Goal: Find specific fact: Find specific page/section

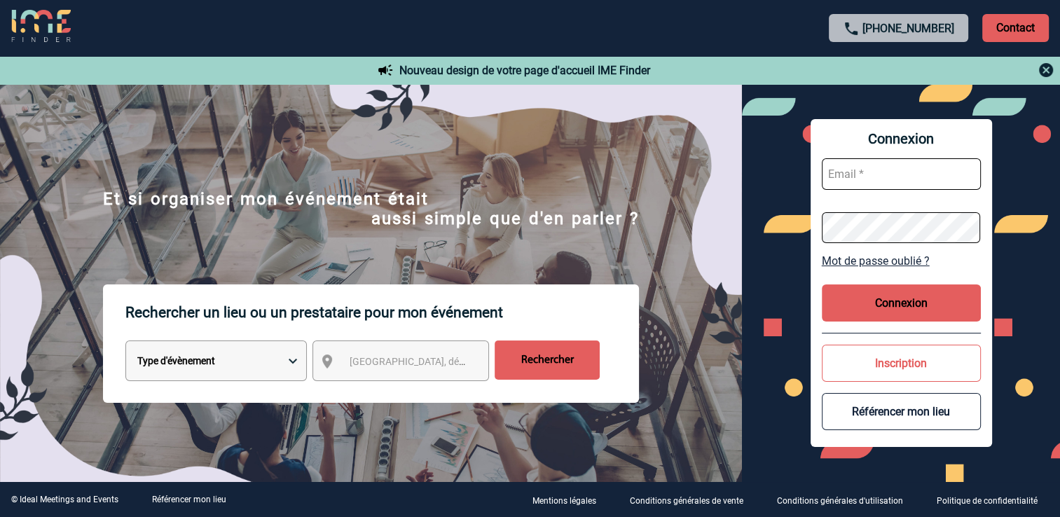
type input "[EMAIL_ADDRESS][DOMAIN_NAME]"
click at [855, 293] on button "Connexion" at bounding box center [901, 303] width 159 height 37
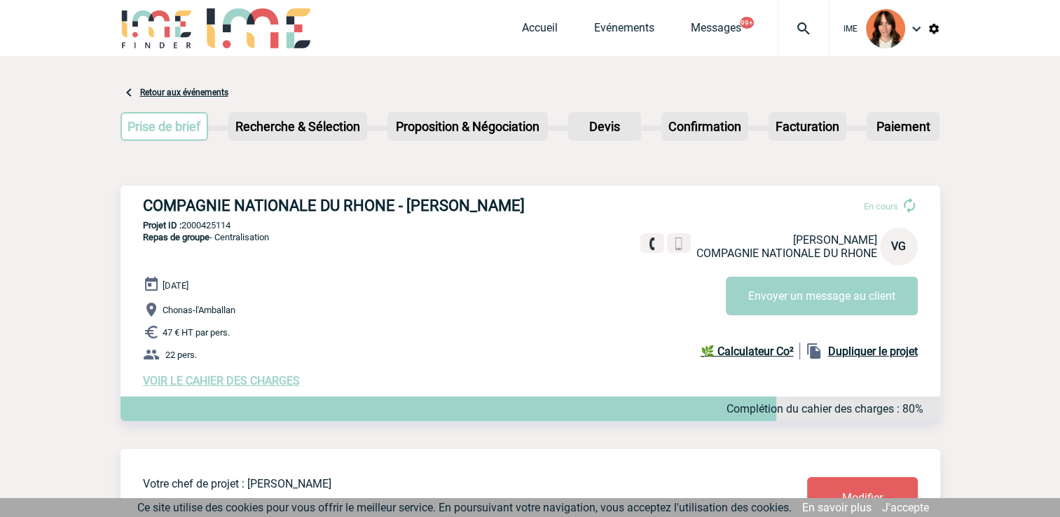
drag, startPoint x: 403, startPoint y: 212, endPoint x: 544, endPoint y: 205, distance: 141.1
click at [544, 205] on h3 "COMPAGNIE NATIONALE DU RHONE - [PERSON_NAME]" at bounding box center [353, 206] width 421 height 18
click at [502, 200] on h3 "COMPAGNIE NATIONALE DU RHONE - [PERSON_NAME]" at bounding box center [353, 206] width 421 height 18
drag, startPoint x: 545, startPoint y: 197, endPoint x: 411, endPoint y: 201, distance: 134.6
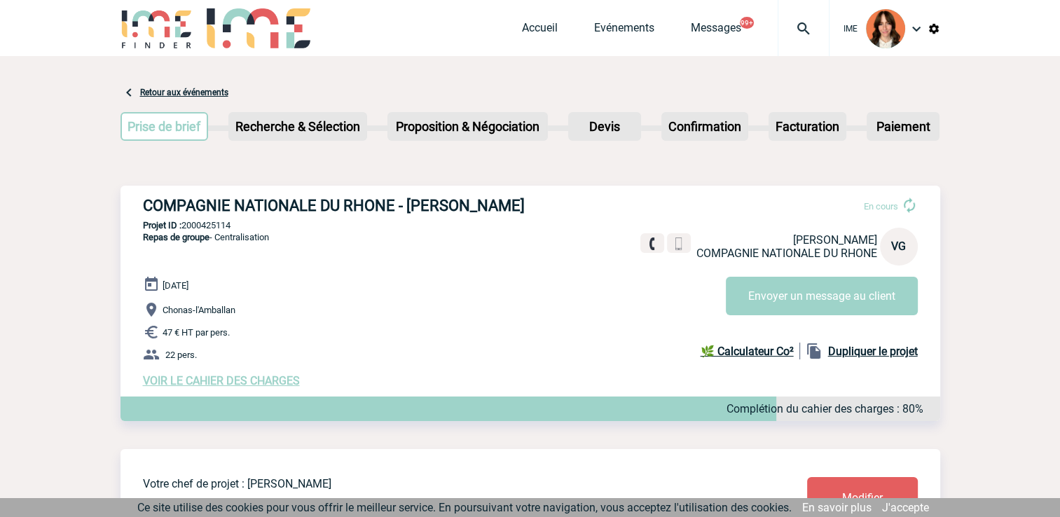
click at [411, 201] on h3 "COMPAGNIE NATIONALE DU RHONE - [PERSON_NAME]" at bounding box center [353, 206] width 421 height 18
copy h3 "[PERSON_NAME]"
click at [278, 238] on div "COMPAGNIE NATIONALE DU RHONE - [PERSON_NAME] En cours [PERSON_NAME] COMPAGNIE N…" at bounding box center [531, 292] width 820 height 213
drag, startPoint x: 142, startPoint y: 203, endPoint x: 534, endPoint y: 203, distance: 391.8
click at [534, 203] on h3 "COMPAGNIE NATIONALE DU RHONE - [PERSON_NAME]" at bounding box center [353, 206] width 421 height 18
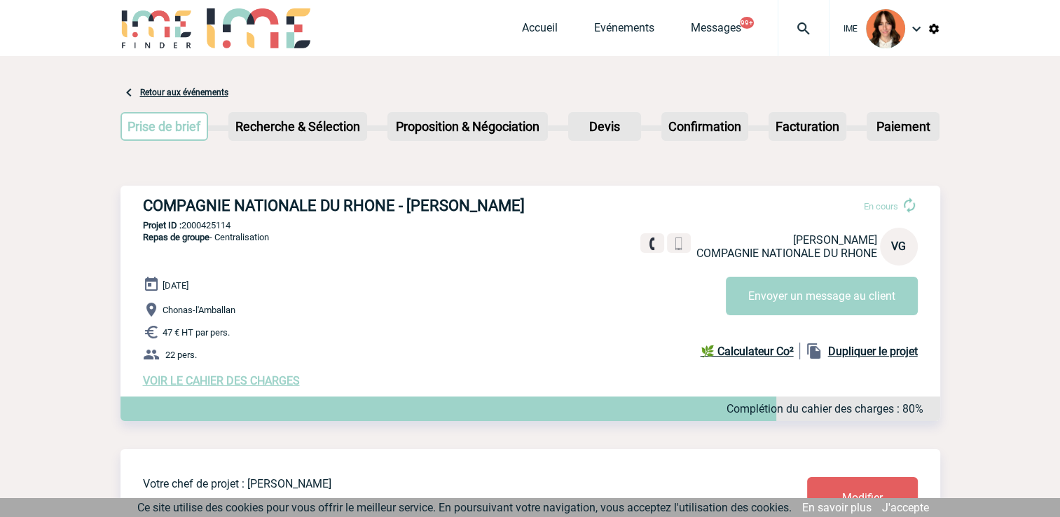
copy h3 "COMPAGNIE NATIONALE DU RHONE - [PERSON_NAME]"
click at [144, 254] on p "Repas de groupe - Centralisation" at bounding box center [195, 253] width 149 height 45
click at [216, 225] on p "Projet ID : 2000425114" at bounding box center [531, 225] width 820 height 11
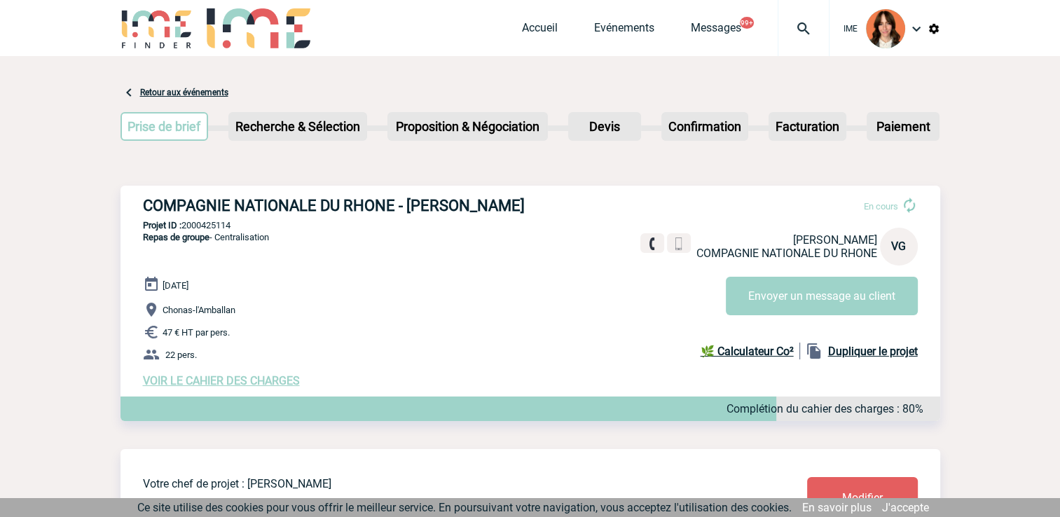
copy p "2000425114"
drag, startPoint x: 163, startPoint y: 287, endPoint x: 219, endPoint y: 287, distance: 56.1
click at [219, 287] on div "26 Août 2025 Chonas-l'Amballan 47 € HT par pers. 22 pers. VOIR LE CAHIER DES CH…" at bounding box center [542, 331] width 798 height 111
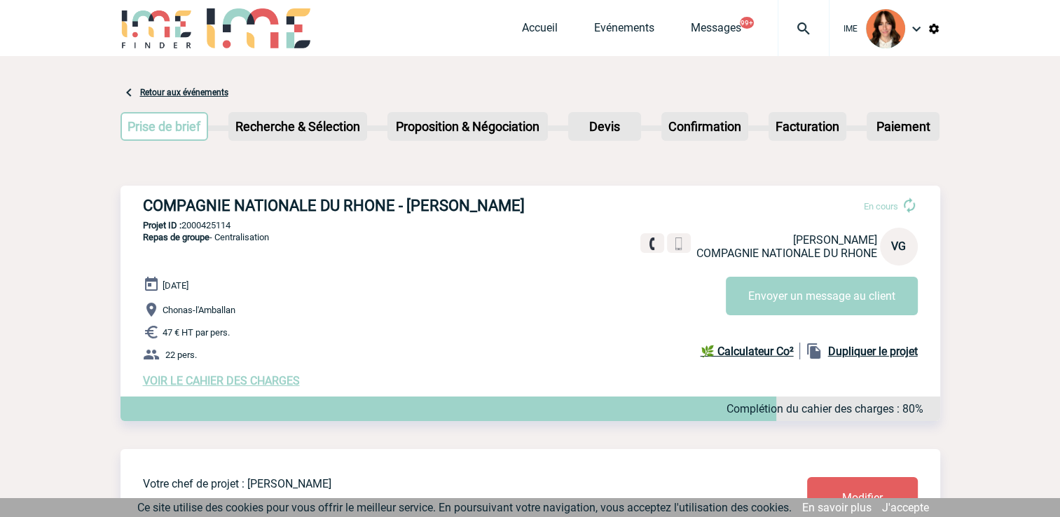
click at [174, 288] on span "26 Août 2025" at bounding box center [176, 285] width 26 height 11
drag, startPoint x: 166, startPoint y: 292, endPoint x: 198, endPoint y: 289, distance: 32.4
click at [189, 289] on span "26 Août 2025" at bounding box center [176, 285] width 26 height 11
drag, startPoint x: 198, startPoint y: 289, endPoint x: 207, endPoint y: 310, distance: 23.6
click at [207, 310] on span "Chonas-l'Amballan" at bounding box center [199, 310] width 73 height 11
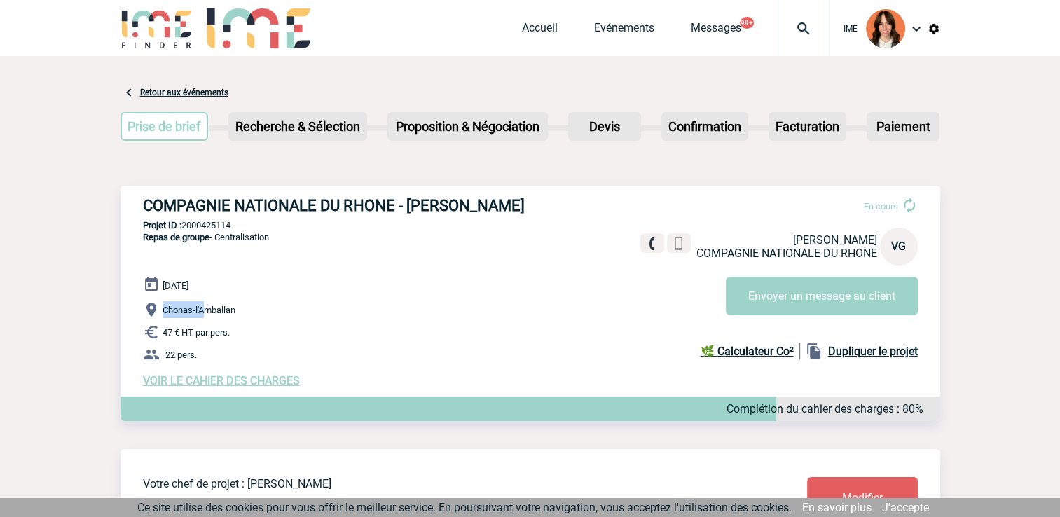
drag, startPoint x: 207, startPoint y: 310, endPoint x: 195, endPoint y: 335, distance: 27.6
click at [195, 335] on p "47 € HT par pers." at bounding box center [542, 332] width 798 height 17
